Goal: Check status: Check status

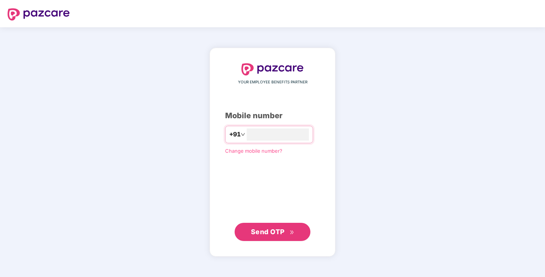
type input "**********"
click at [267, 231] on span "Send OTP" at bounding box center [268, 232] width 34 height 8
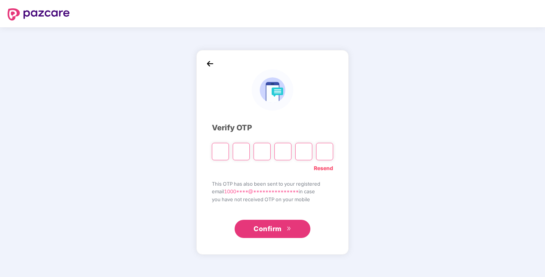
type input "*"
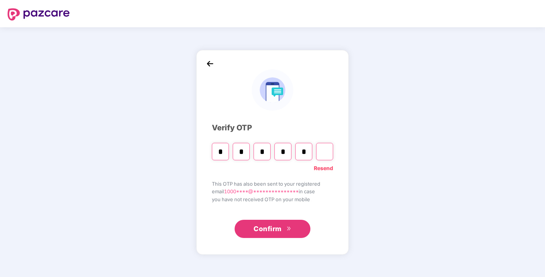
type input "*"
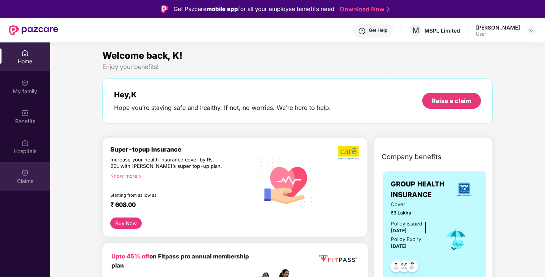
click at [28, 179] on div "Claims" at bounding box center [25, 181] width 50 height 8
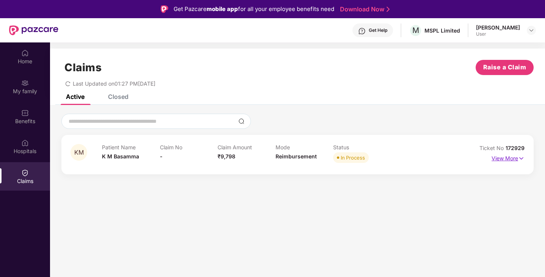
click at [514, 157] on p "View More" at bounding box center [507, 157] width 33 height 10
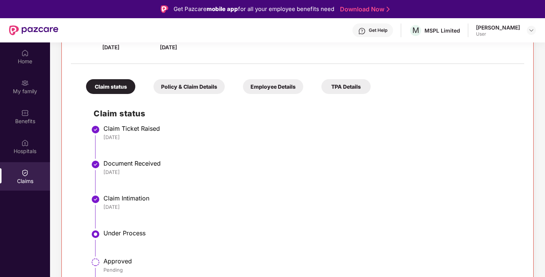
scroll to position [148, 0]
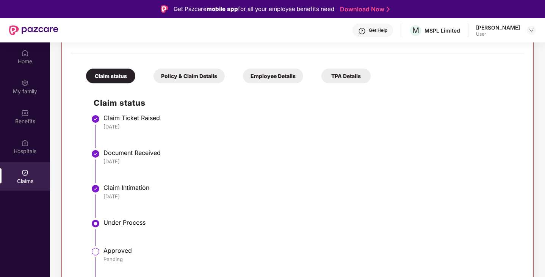
click at [190, 77] on div "Policy & Claim Details" at bounding box center [188, 76] width 71 height 15
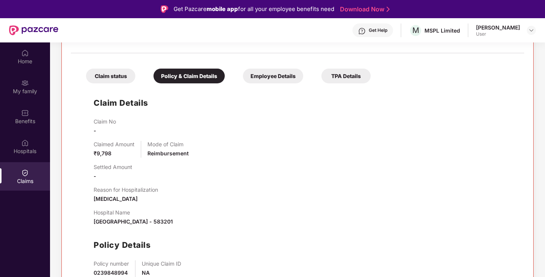
click at [254, 77] on div "Employee Details" at bounding box center [273, 76] width 60 height 15
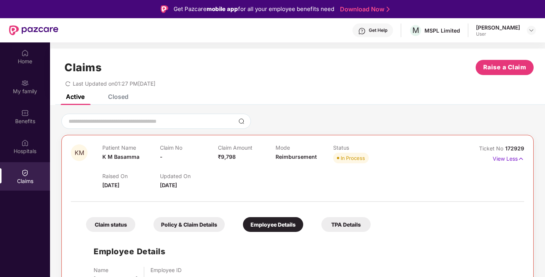
click at [340, 227] on div "TPA Details" at bounding box center [345, 224] width 49 height 15
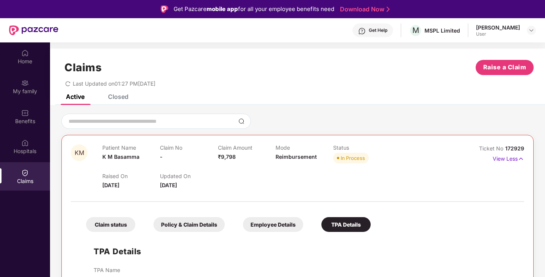
click at [121, 226] on div "Claim status" at bounding box center [110, 224] width 49 height 15
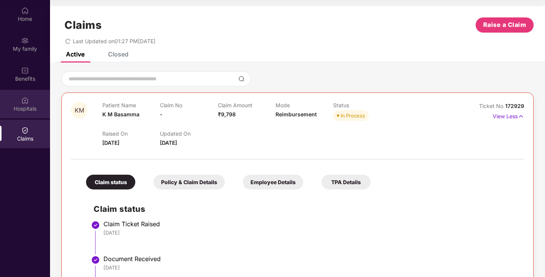
click at [23, 99] on img at bounding box center [25, 101] width 8 height 8
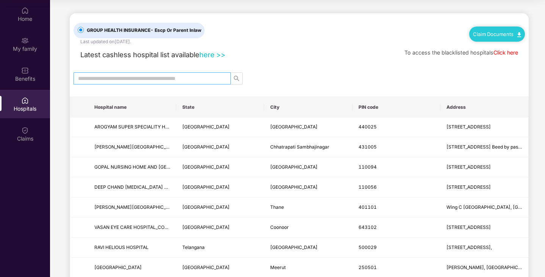
click at [164, 80] on input "text" at bounding box center [149, 78] width 142 height 8
click at [28, 81] on div "Benefits" at bounding box center [25, 79] width 50 height 8
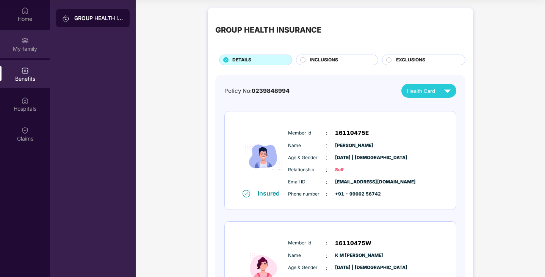
click at [28, 45] on div "My family" at bounding box center [25, 49] width 50 height 8
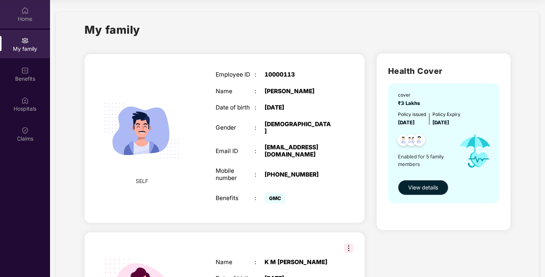
click at [21, 14] on div "Home" at bounding box center [25, 14] width 50 height 28
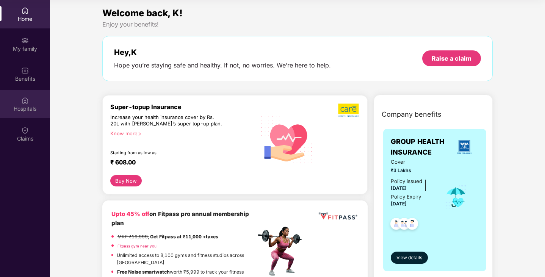
click at [22, 111] on div "Hospitals" at bounding box center [25, 109] width 50 height 8
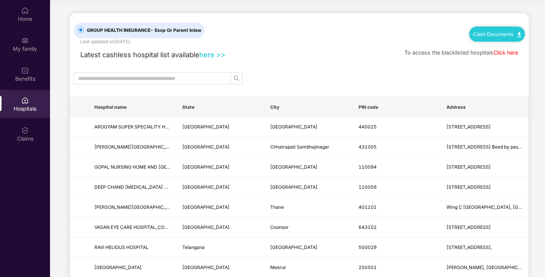
click at [214, 53] on link "here >>" at bounding box center [212, 54] width 26 height 8
click at [26, 136] on div "Claims" at bounding box center [25, 139] width 50 height 8
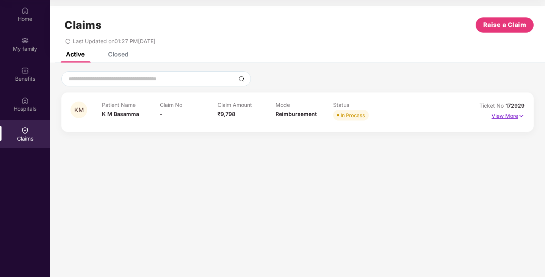
click at [508, 116] on p "View More" at bounding box center [507, 115] width 33 height 10
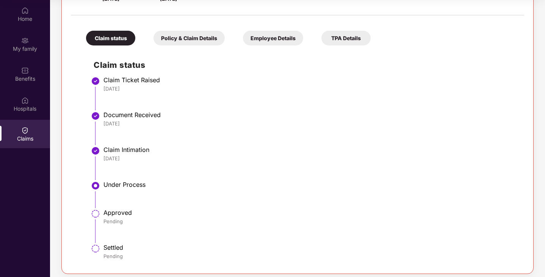
scroll to position [148, 0]
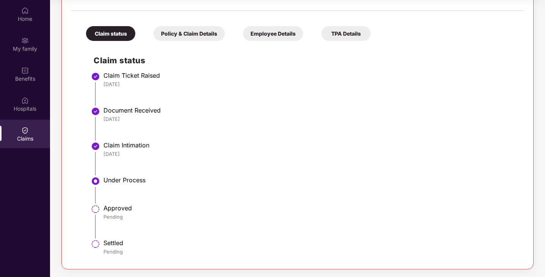
click at [132, 186] on li "Under Process" at bounding box center [305, 193] width 423 height 28
click at [116, 208] on div "Approved" at bounding box center [309, 208] width 413 height 8
click at [104, 217] on div "Pending" at bounding box center [309, 216] width 413 height 7
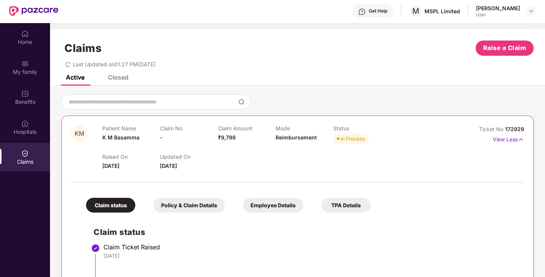
scroll to position [0, 0]
